Goal: Task Accomplishment & Management: Use online tool/utility

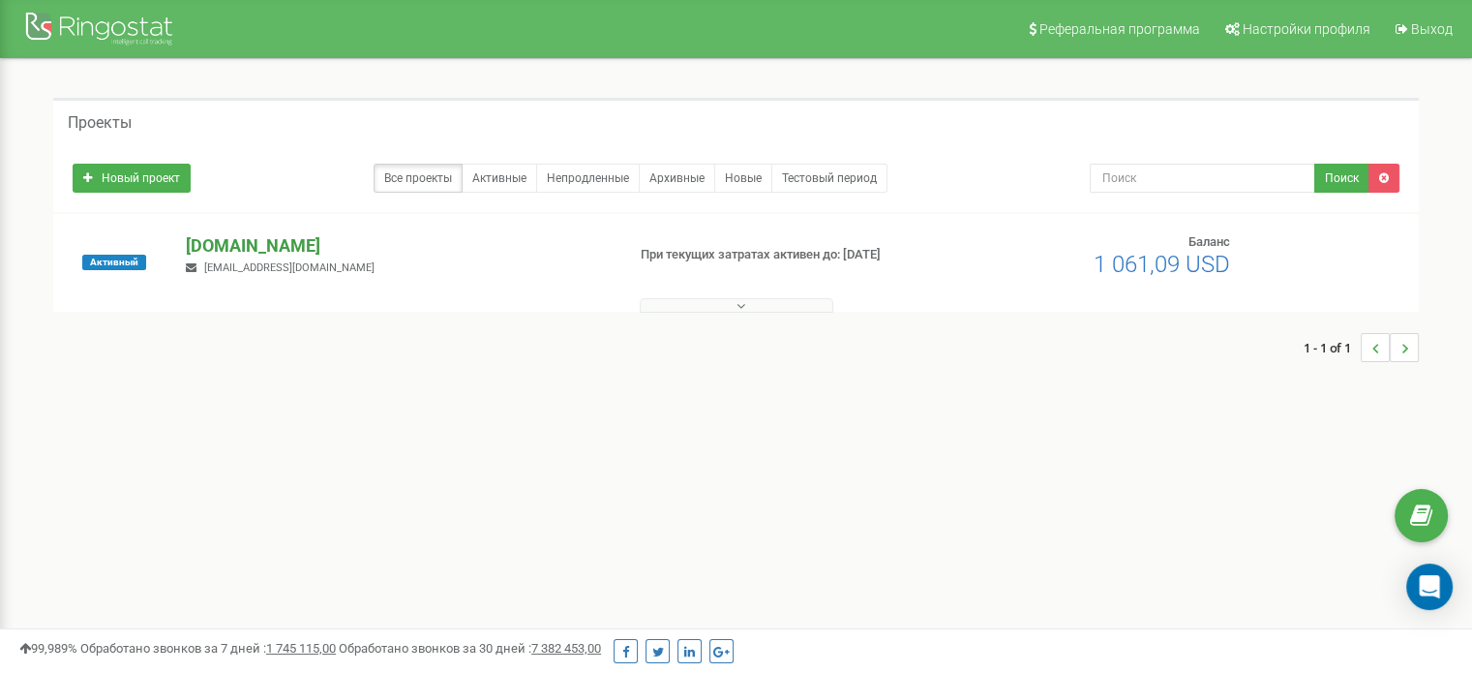
click at [267, 246] on p "[DOMAIN_NAME]" at bounding box center [397, 245] width 423 height 25
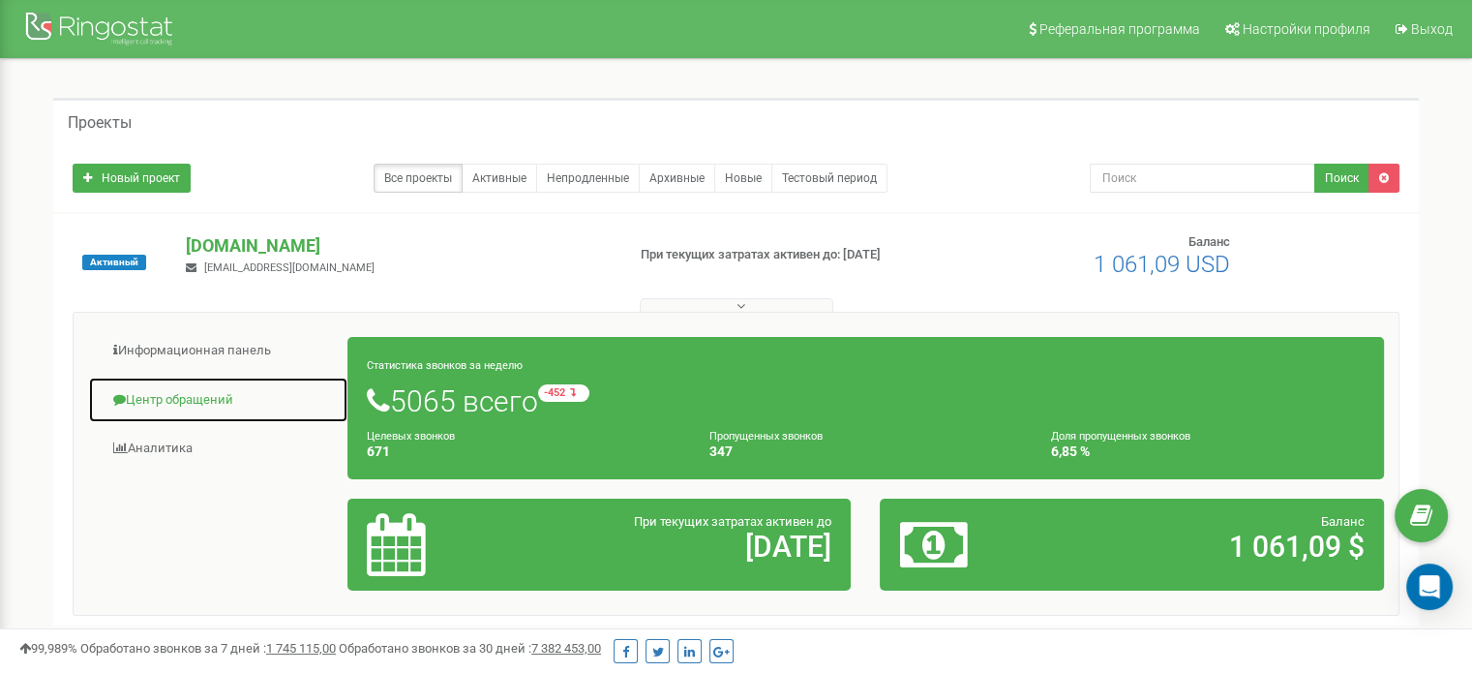
click at [182, 402] on link "Центр обращений" at bounding box center [218, 399] width 260 height 47
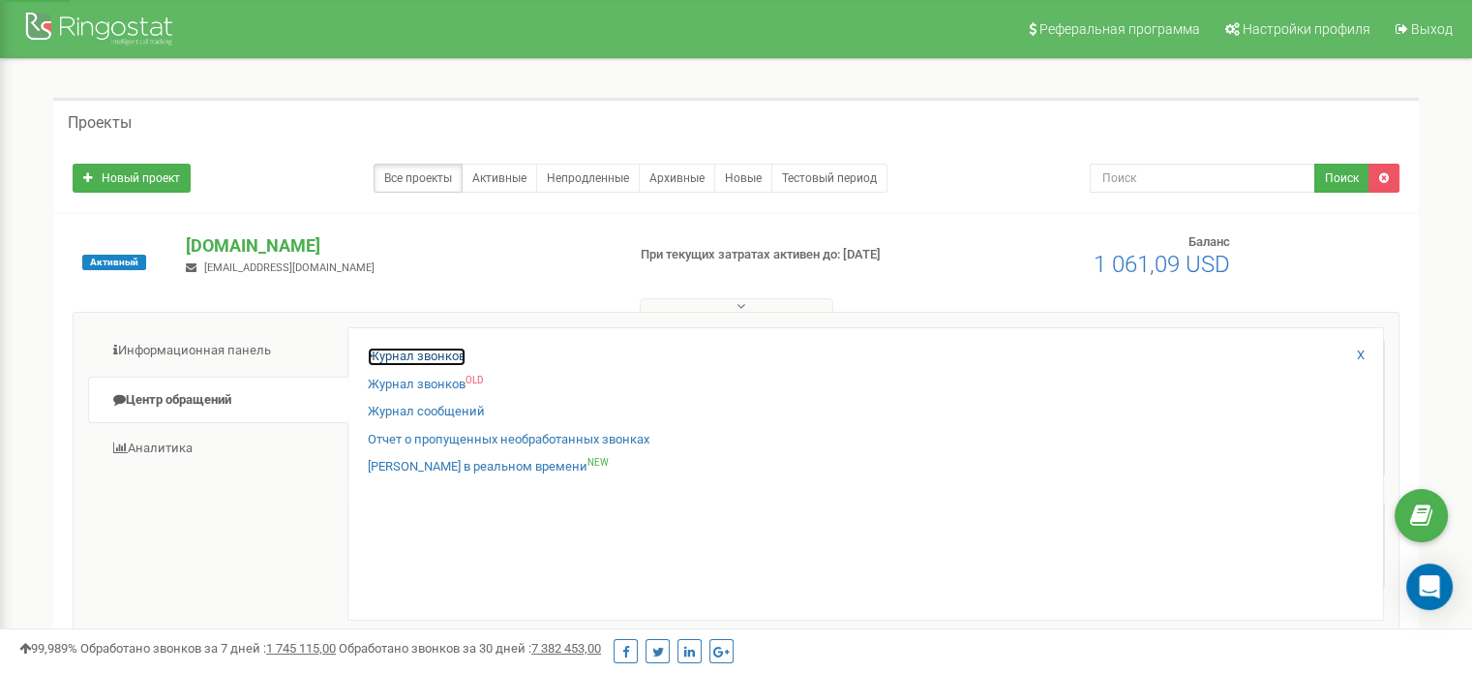
click at [385, 358] on link "Журнал звонков" at bounding box center [417, 356] width 98 height 18
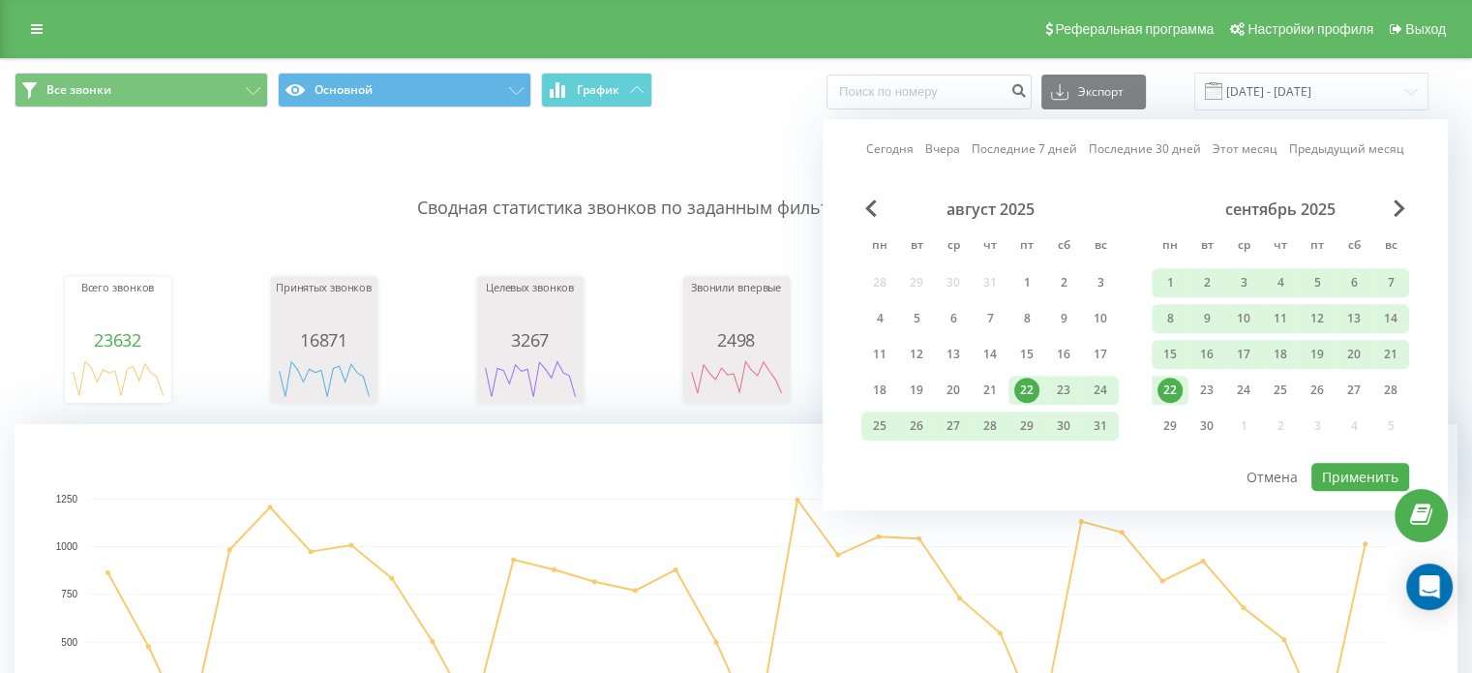
drag, startPoint x: 1180, startPoint y: 389, endPoint x: 1203, endPoint y: 387, distance: 23.3
click at [1181, 389] on div "22" at bounding box center [1170, 389] width 25 height 25
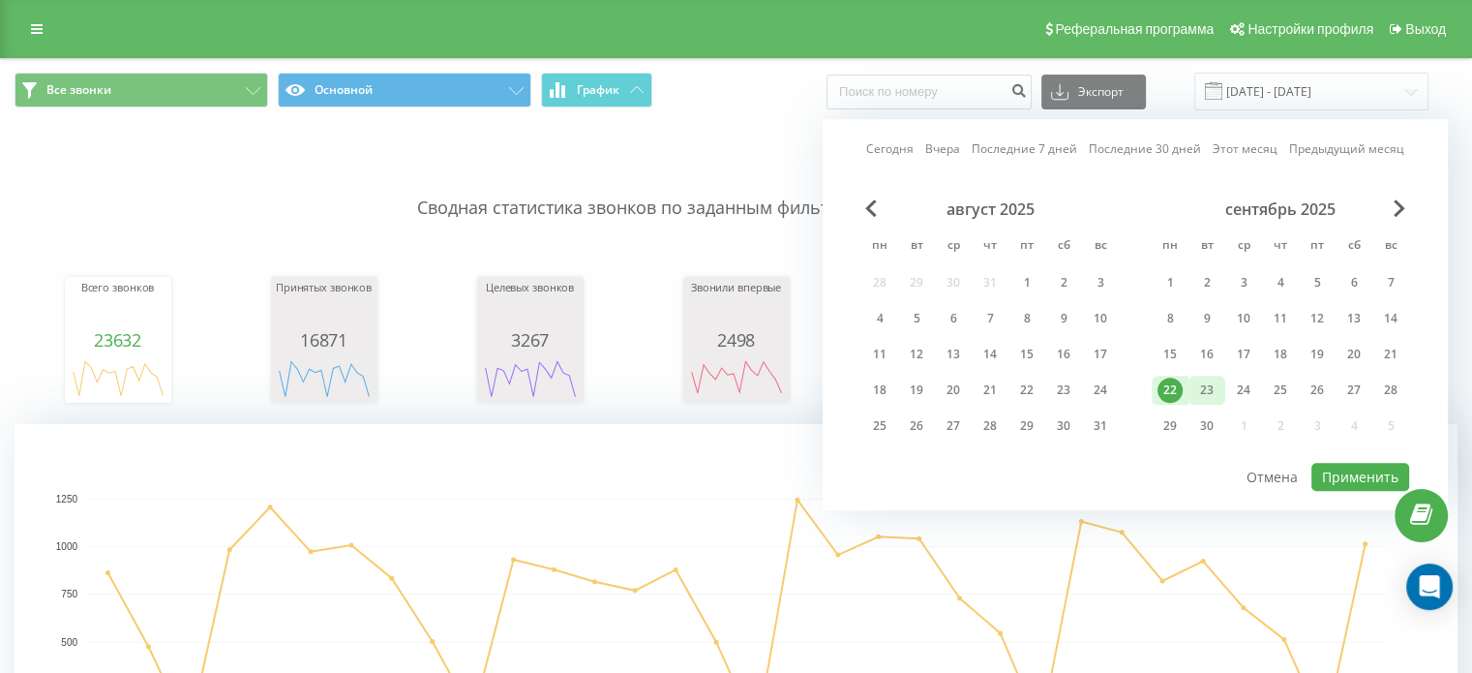
click at [1203, 386] on div "23" at bounding box center [1206, 389] width 25 height 25
click at [1343, 466] on button "Применить" at bounding box center [1360, 477] width 98 height 28
type input "[DATE] - [DATE]"
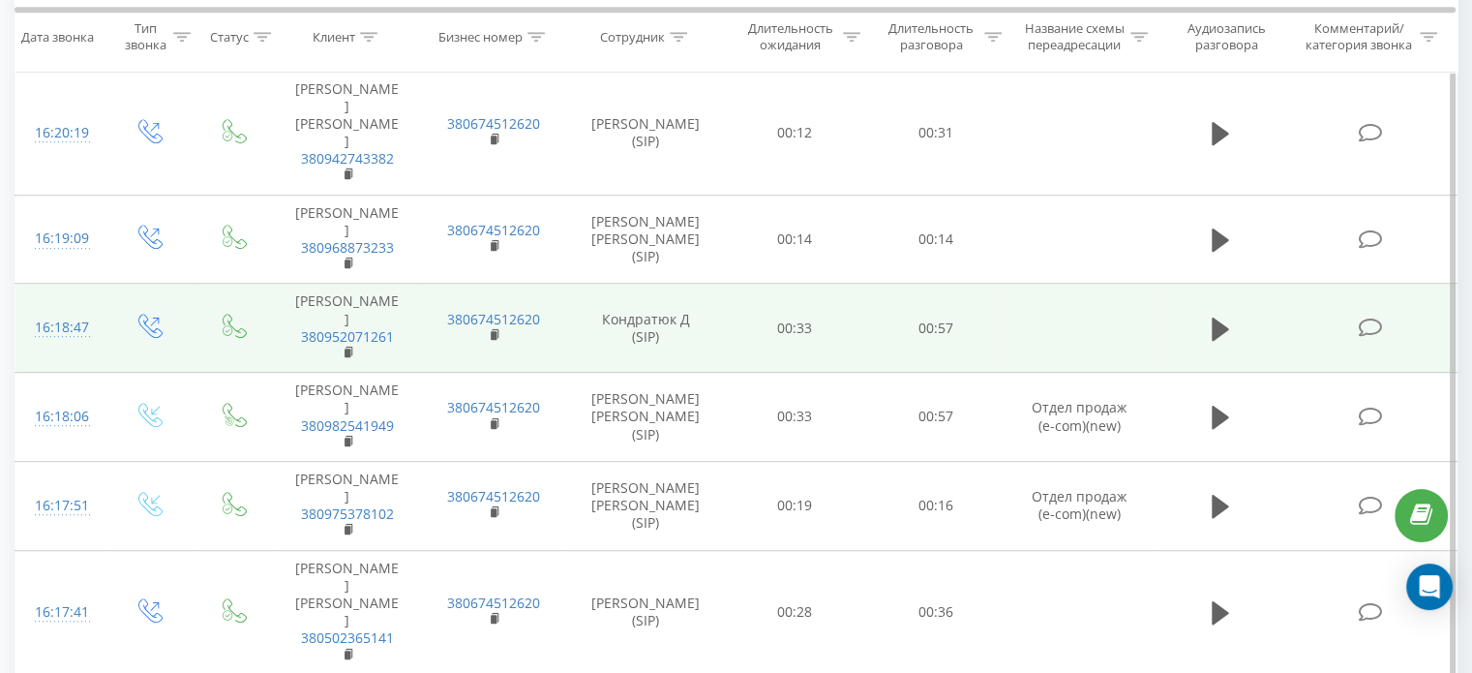
scroll to position [774, 0]
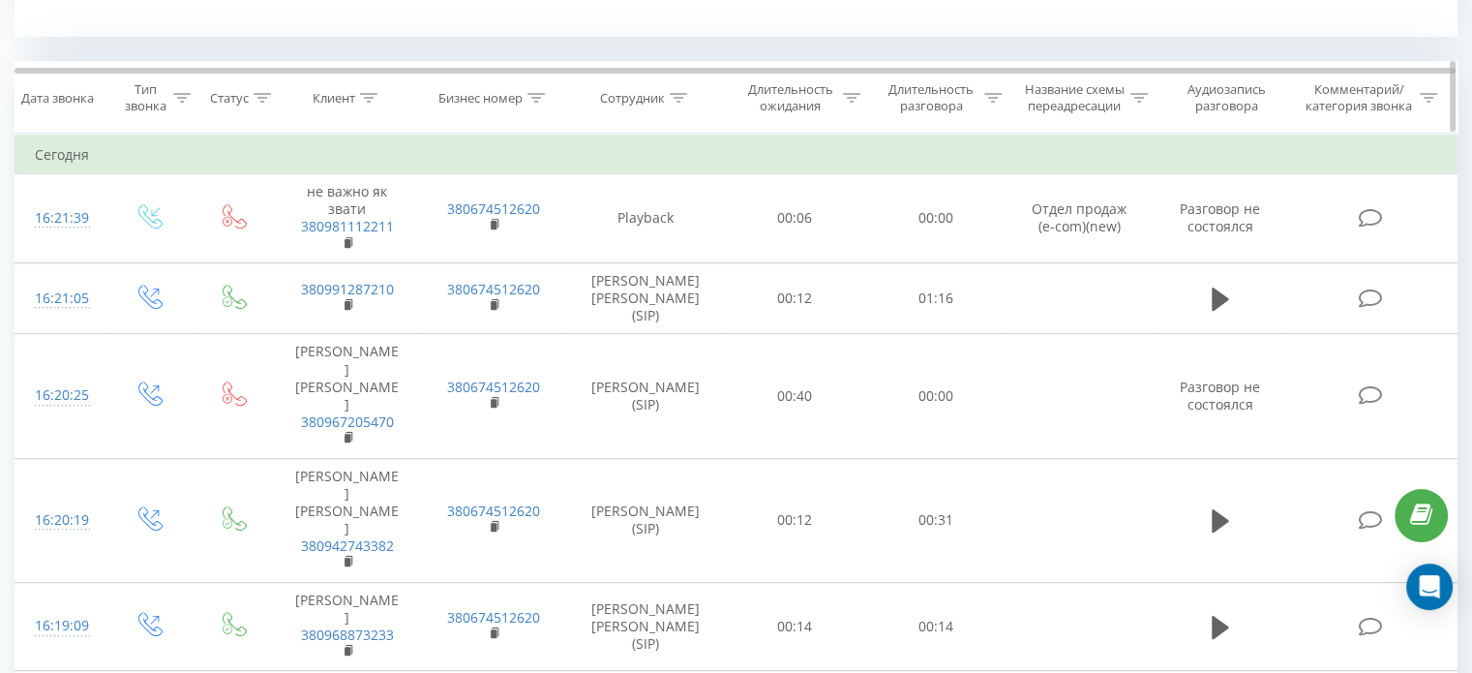
click at [682, 100] on icon at bounding box center [678, 98] width 17 height 10
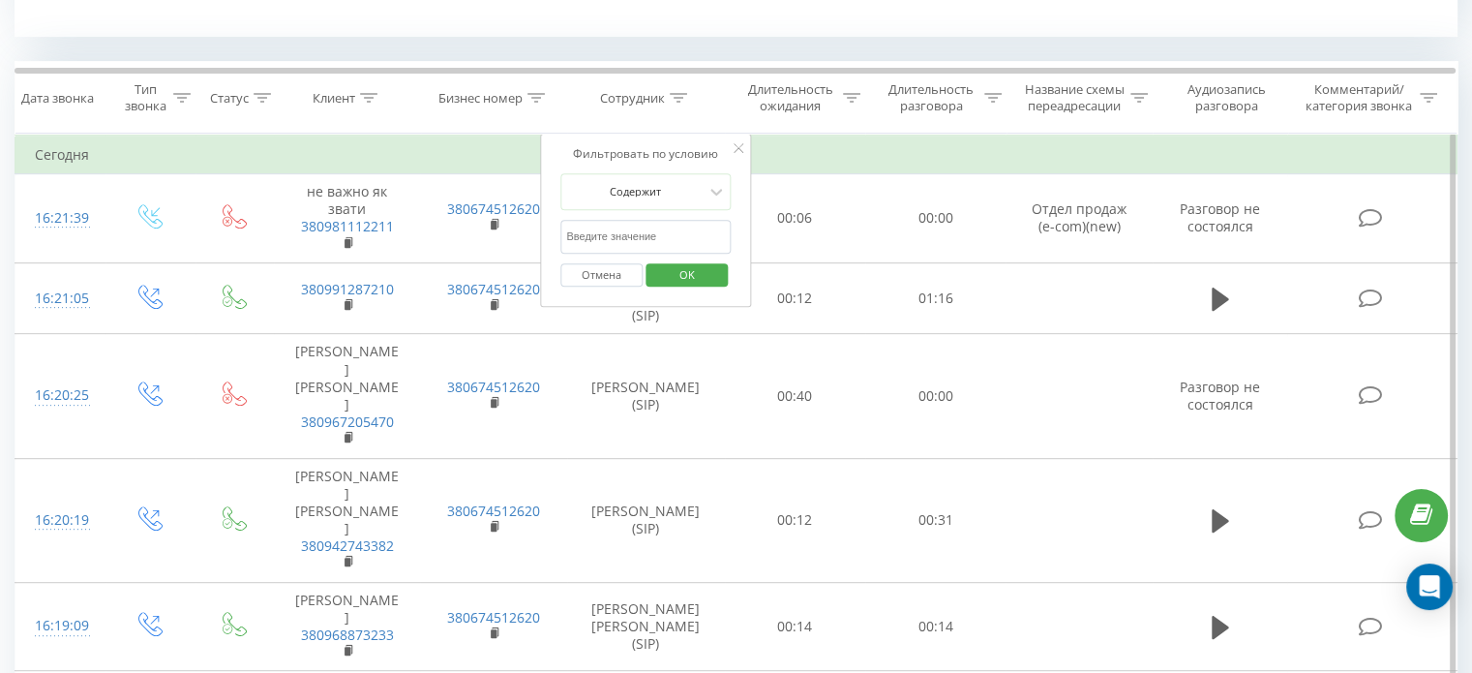
click at [667, 216] on form "Содержит Отмена OK" at bounding box center [645, 235] width 170 height 124
click at [668, 239] on input "text" at bounding box center [645, 237] width 170 height 34
click at [691, 282] on span "OK" at bounding box center [687, 274] width 54 height 30
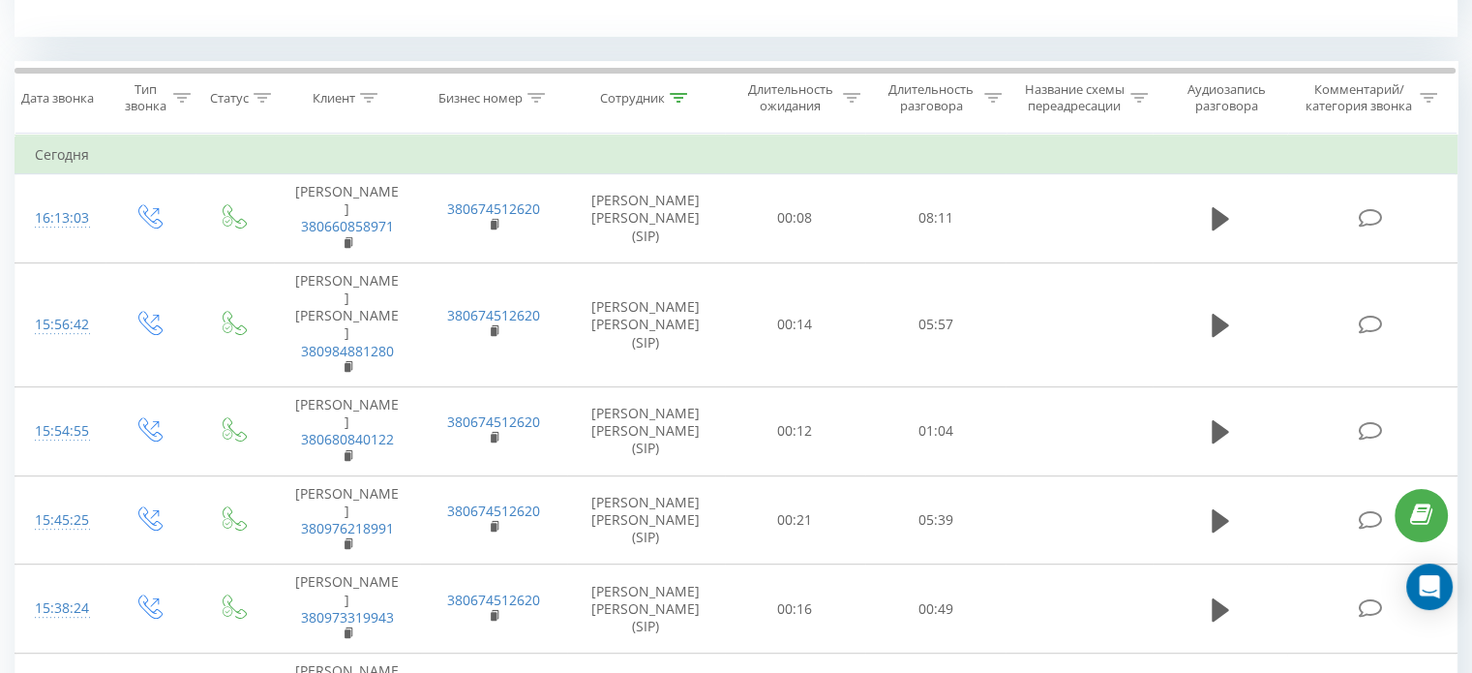
scroll to position [484, 0]
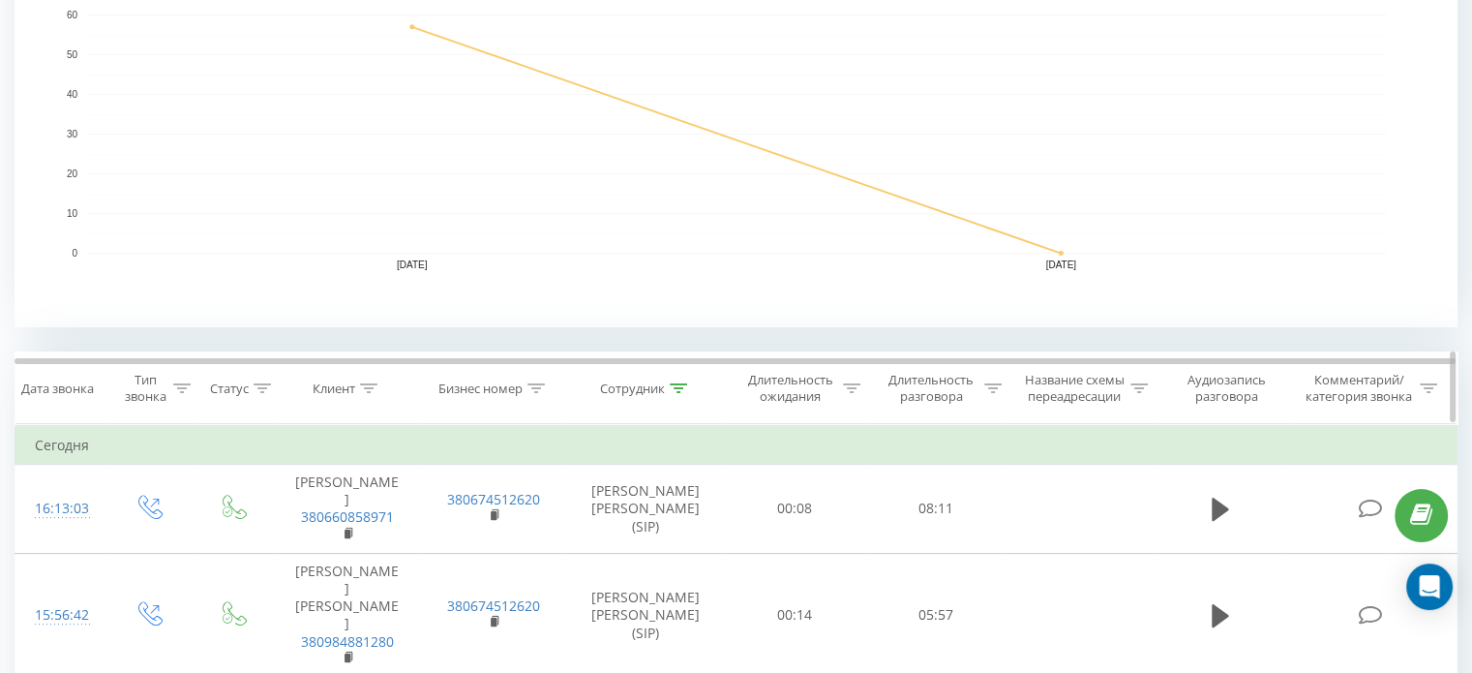
click at [681, 391] on icon at bounding box center [678, 388] width 17 height 10
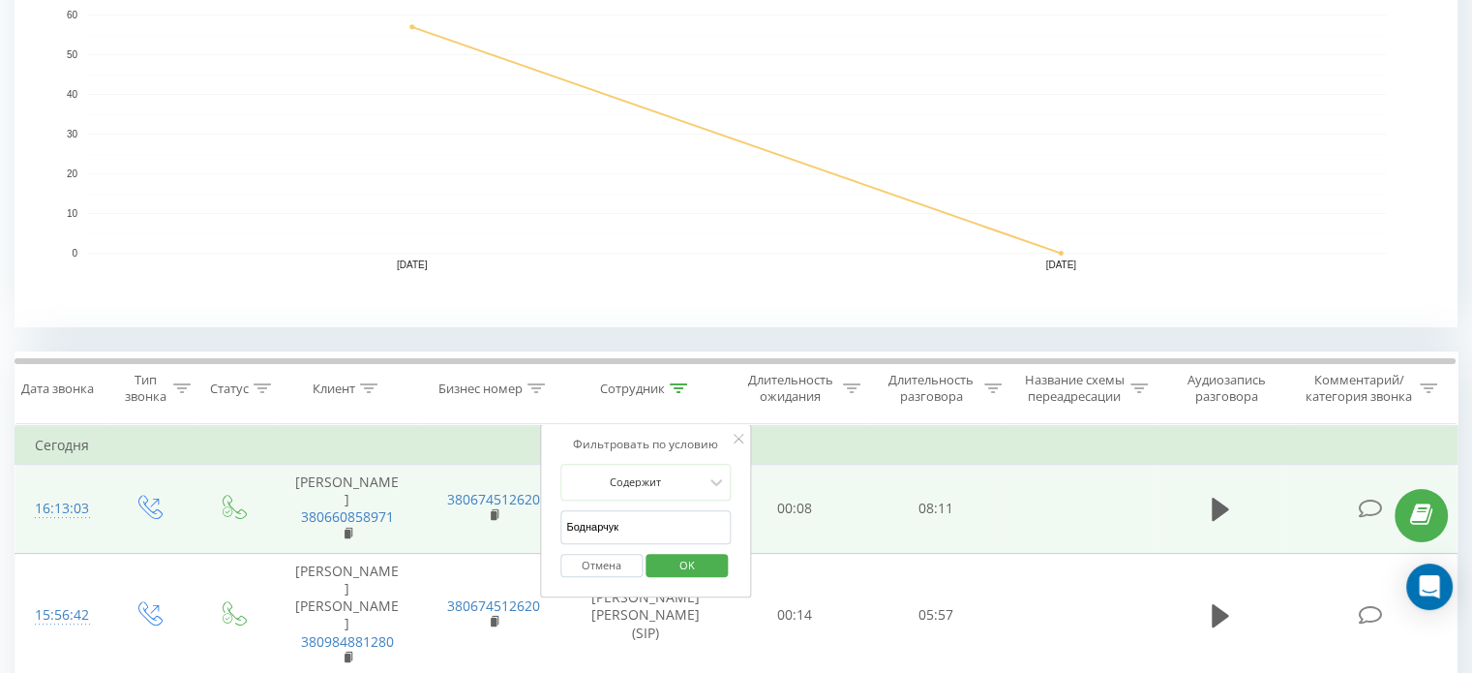
drag, startPoint x: 507, startPoint y: 527, endPoint x: 456, endPoint y: 518, distance: 52.2
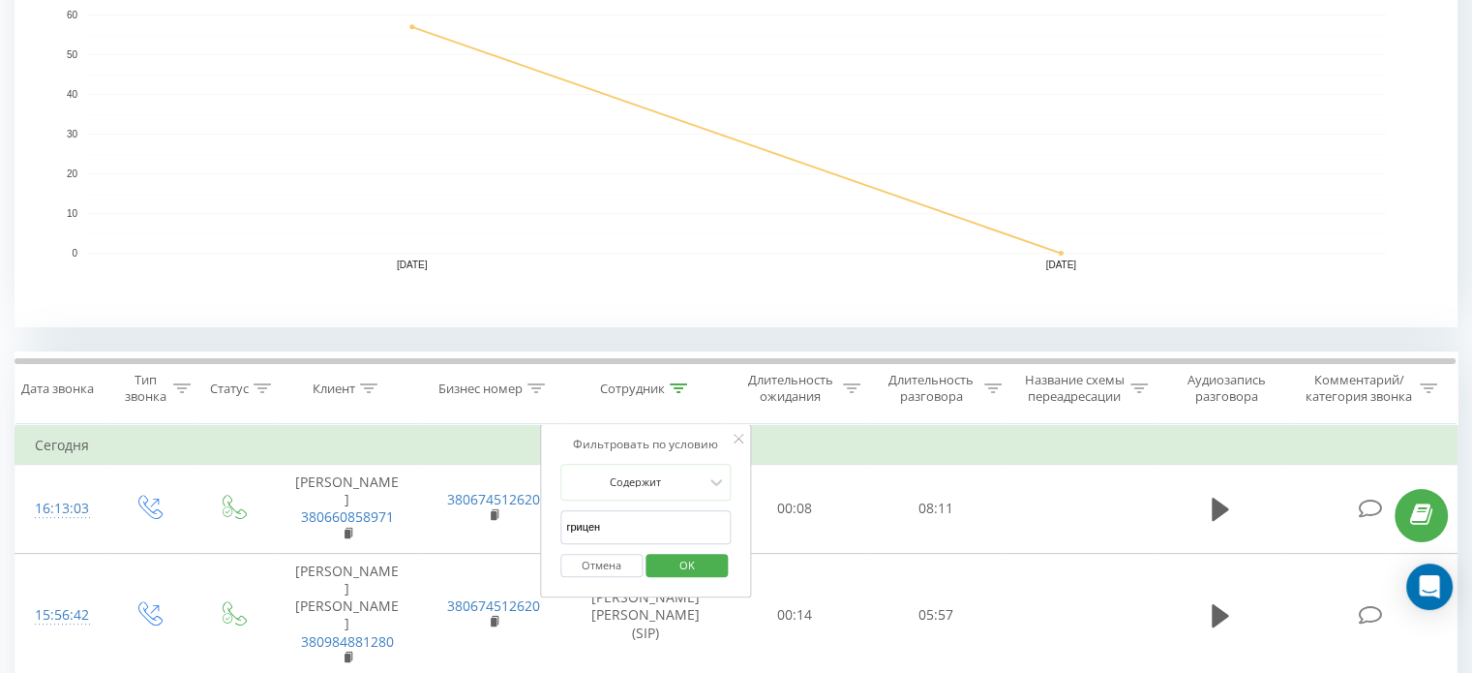
click at [696, 570] on span "OK" at bounding box center [687, 565] width 54 height 30
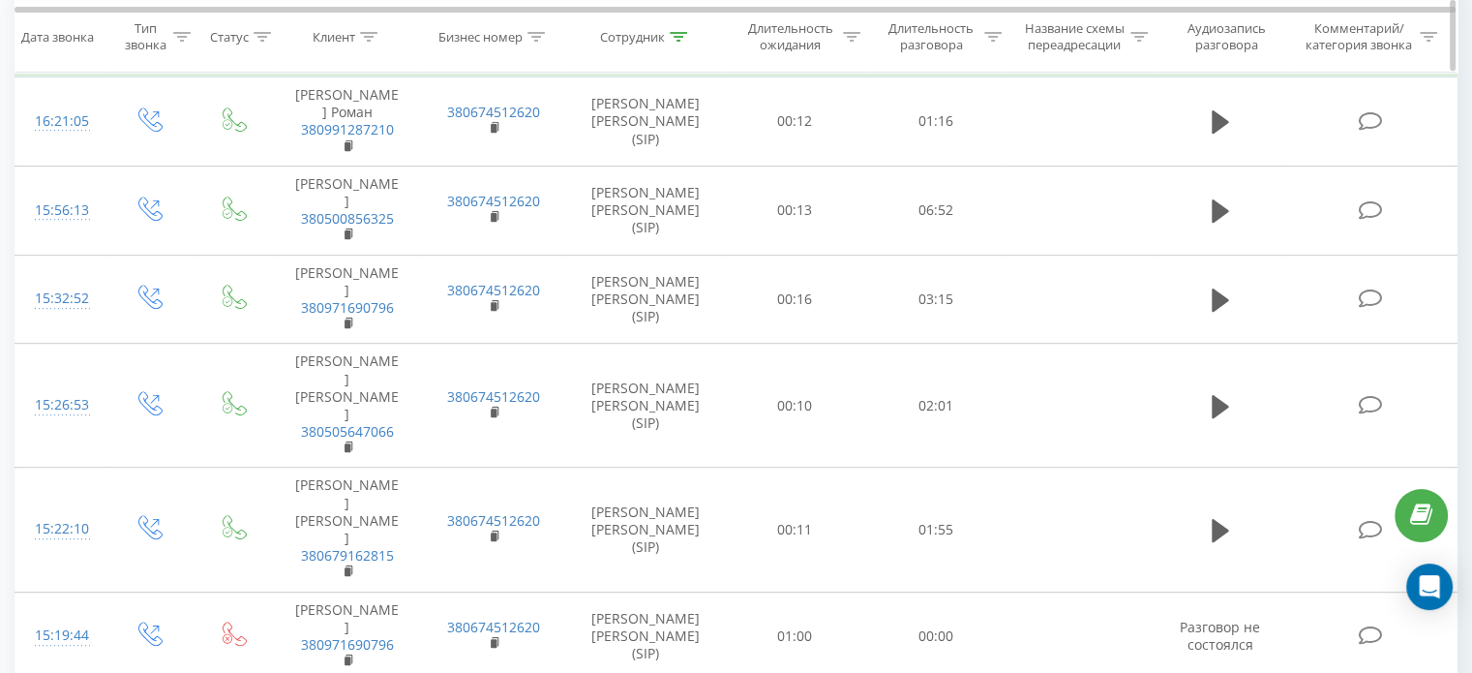
scroll to position [581, 0]
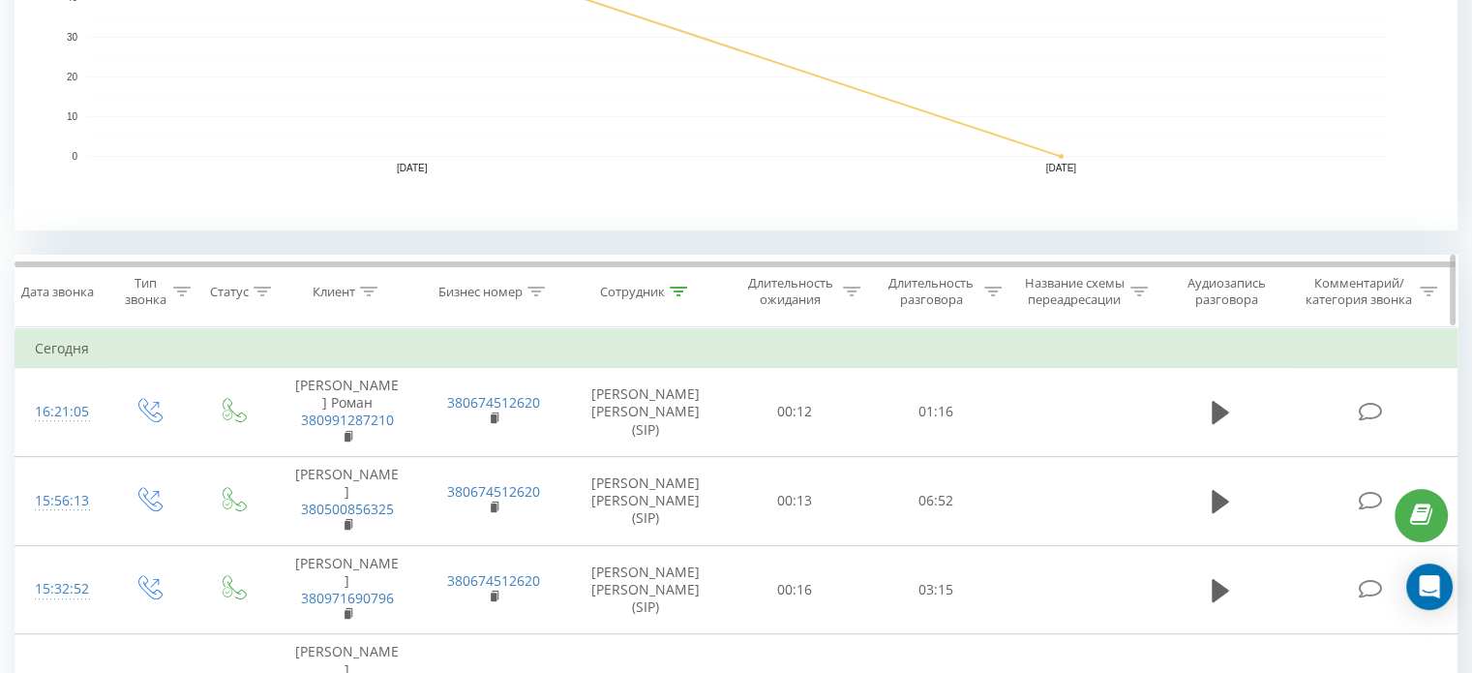
click at [682, 289] on icon at bounding box center [678, 291] width 17 height 10
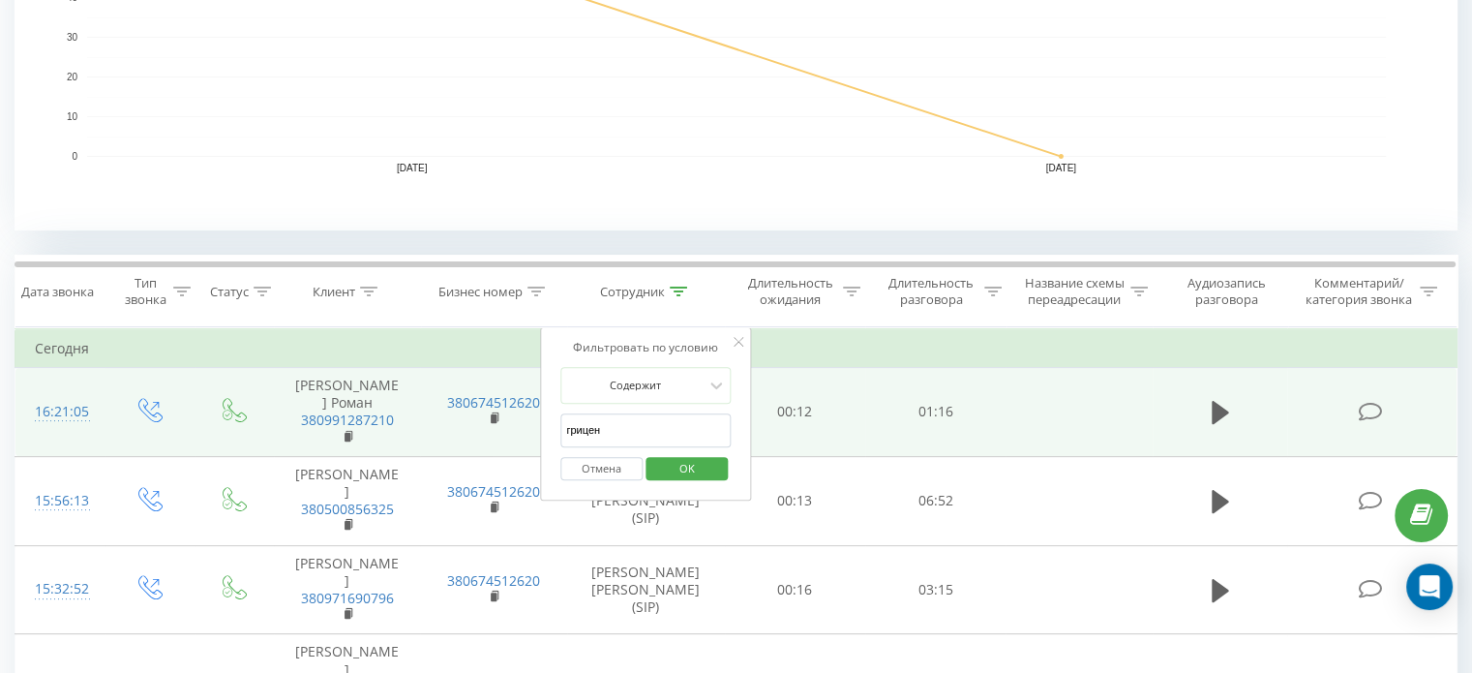
drag, startPoint x: 616, startPoint y: 429, endPoint x: 474, endPoint y: 427, distance: 141.3
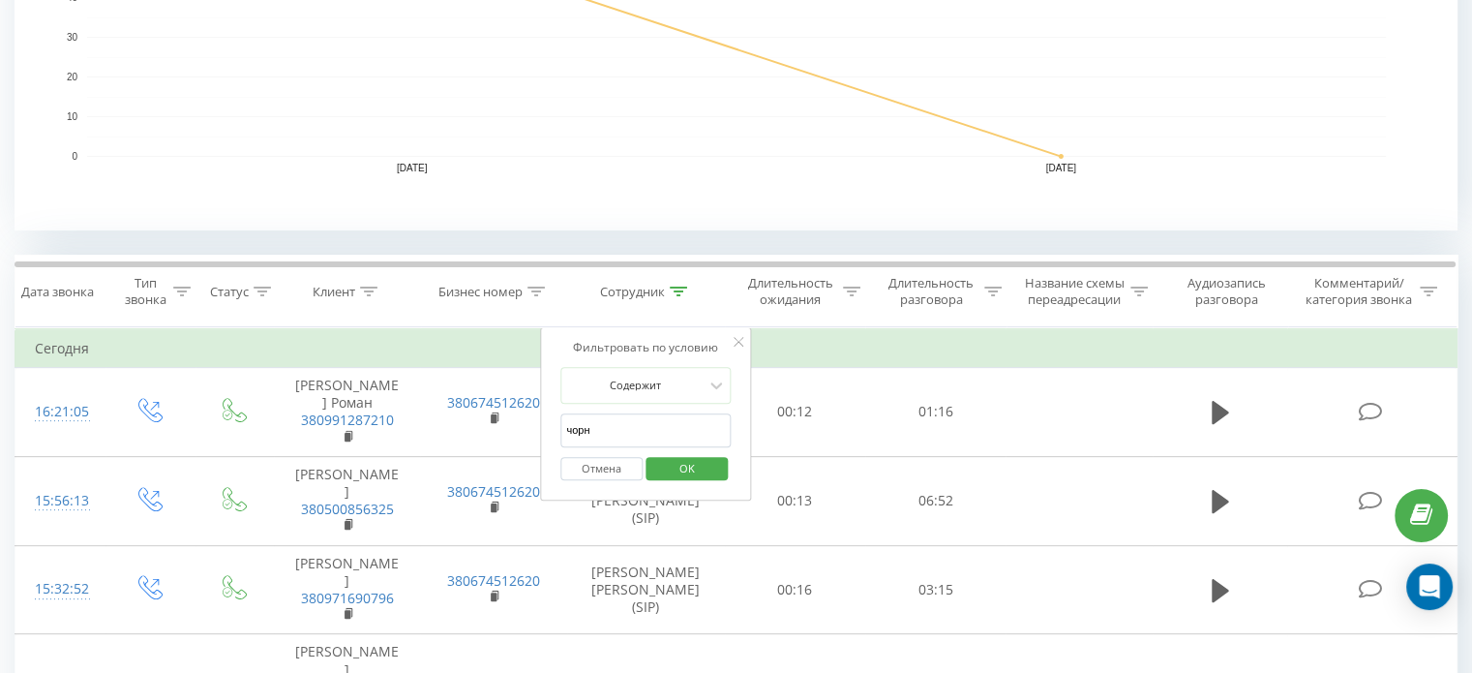
type input "чорни"
click at [682, 466] on span "OK" at bounding box center [687, 468] width 54 height 30
